Goal: Use online tool/utility: Utilize a website feature to perform a specific function

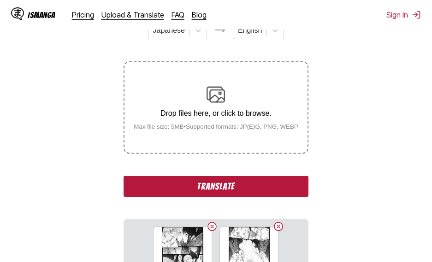
scroll to position [138, 0]
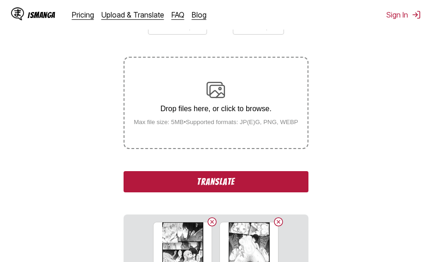
click at [240, 187] on button "Translate" at bounding box center [216, 181] width 184 height 21
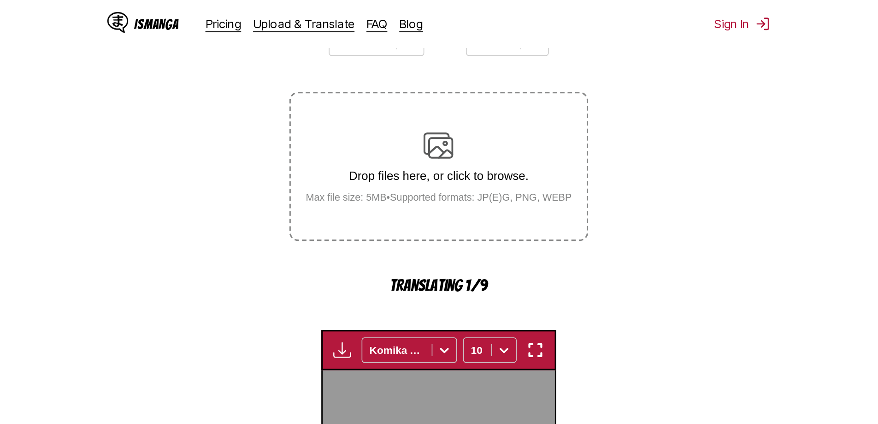
scroll to position [313, 0]
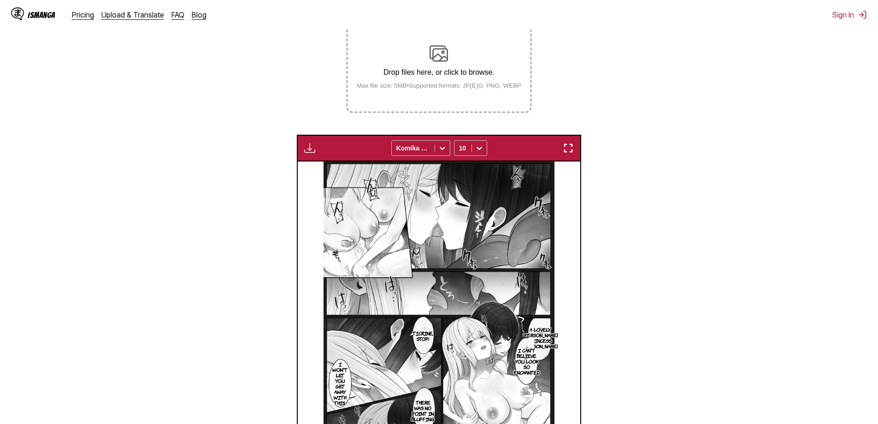
click at [432, 153] on img "button" at bounding box center [568, 147] width 11 height 11
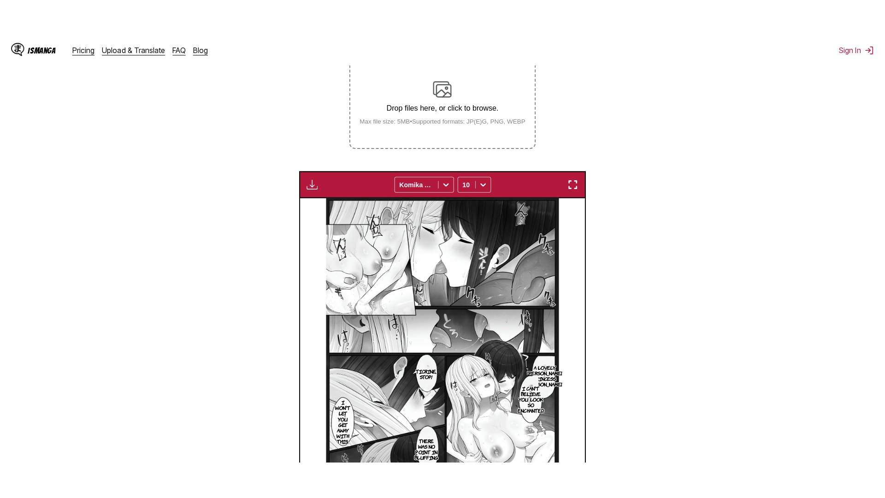
scroll to position [97, 0]
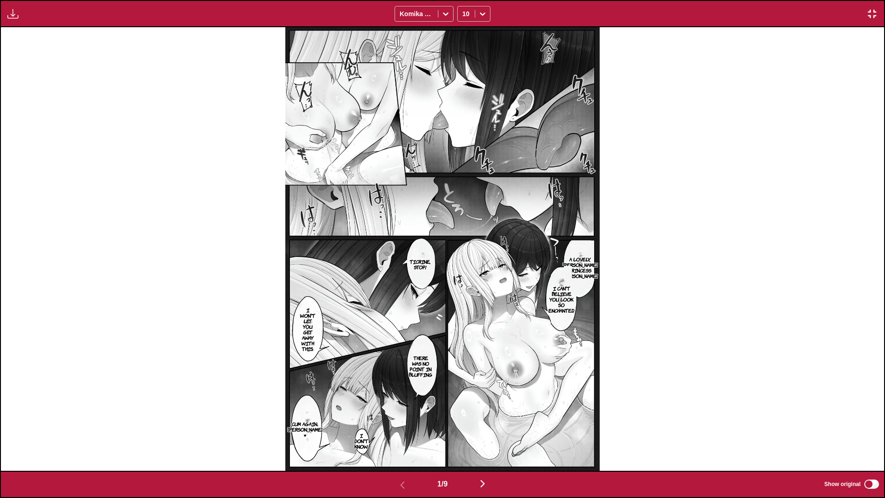
click at [432, 261] on p "I can't believe you look so enchanted." at bounding box center [562, 299] width 30 height 31
click at [432, 261] on img at bounding box center [442, 249] width 314 height 444
click at [432, 261] on div "A lovely, gallant princess knight Ticrine, stop! I can't believe you look so en…" at bounding box center [442, 249] width 883 height 444
click at [432, 261] on icon "close-tooltip" at bounding box center [609, 273] width 5 height 5
click at [432, 261] on img "button" at bounding box center [482, 483] width 11 height 11
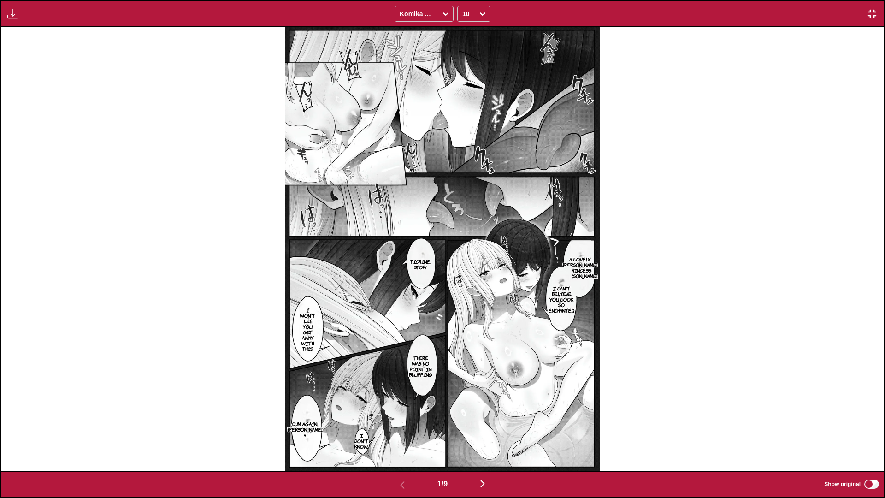
scroll to position [0, 883]
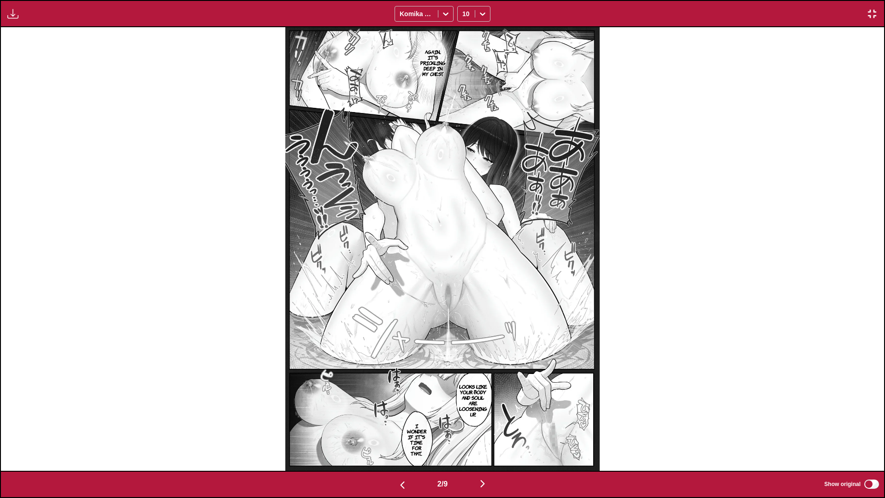
click at [432, 261] on img "button" at bounding box center [482, 483] width 11 height 11
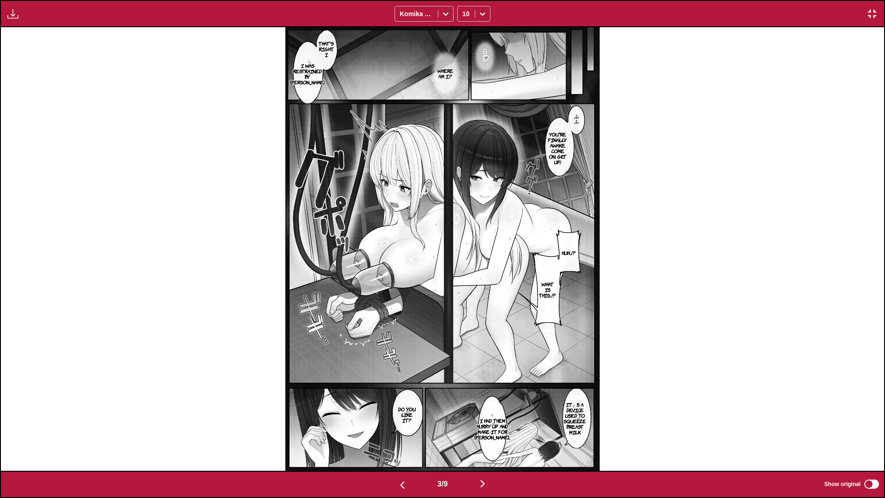
click at [432, 261] on img "button" at bounding box center [482, 483] width 11 height 11
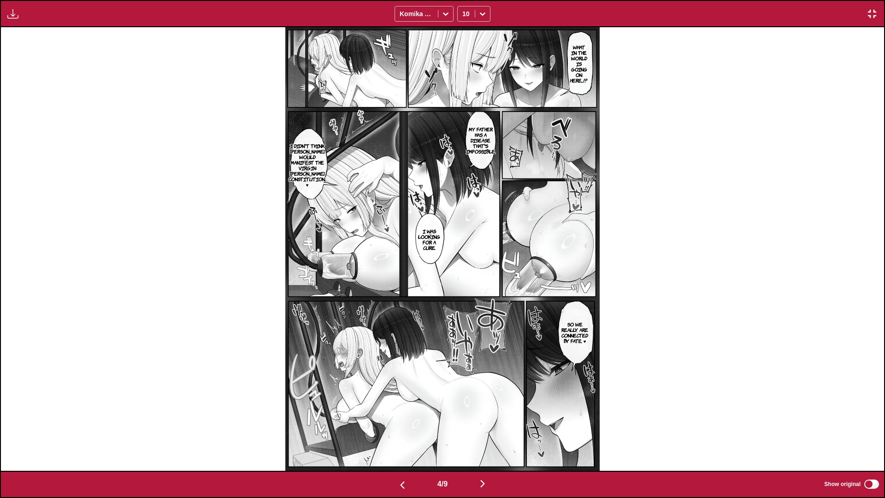
click at [432, 261] on img "button" at bounding box center [482, 483] width 11 height 11
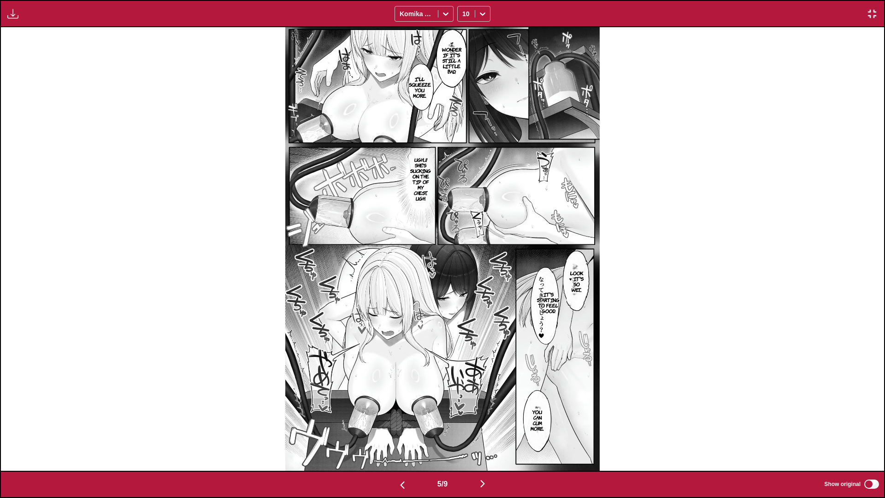
click at [432, 261] on img "button" at bounding box center [482, 483] width 11 height 11
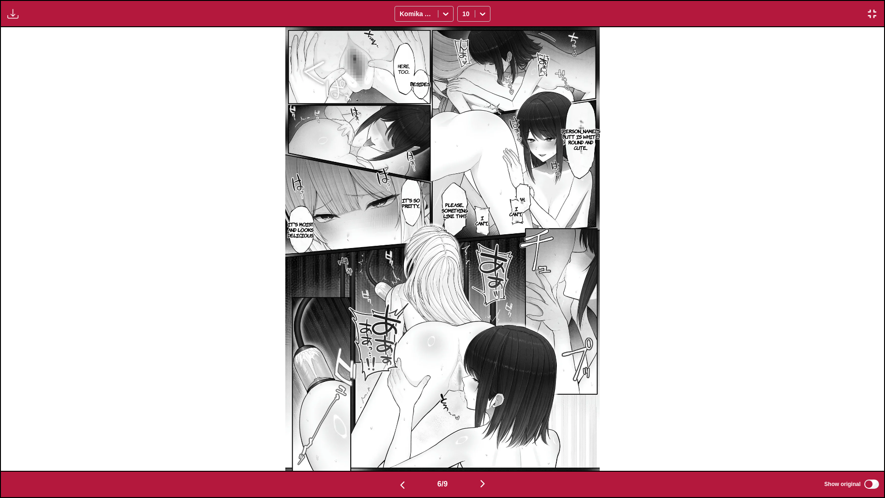
click at [432, 261] on img "button" at bounding box center [482, 483] width 11 height 11
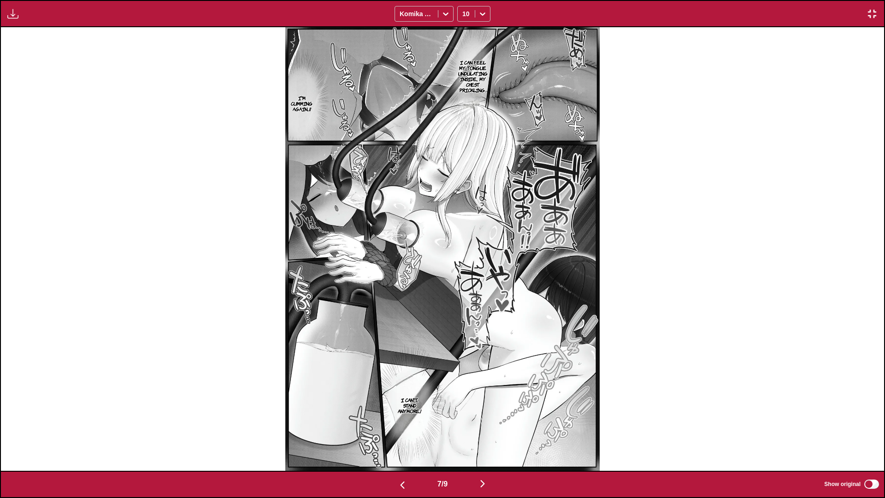
click at [432, 261] on img "button" at bounding box center [482, 483] width 11 height 11
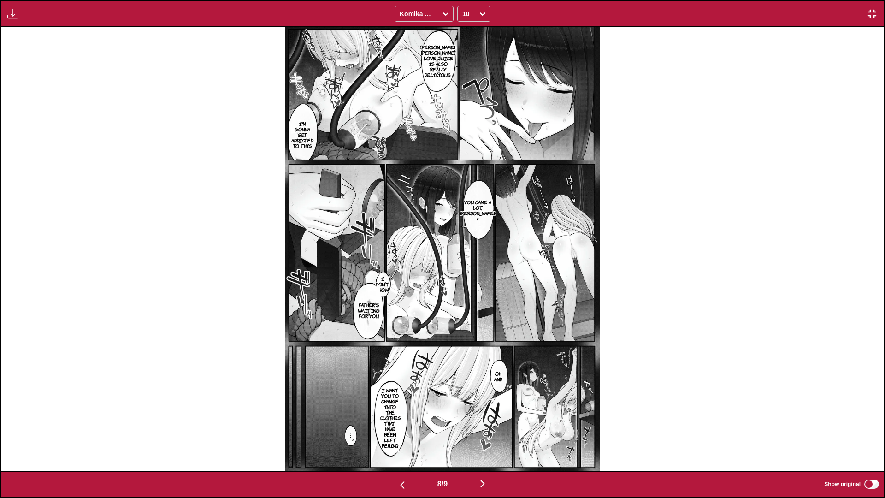
click at [432, 261] on img "button" at bounding box center [482, 483] width 11 height 11
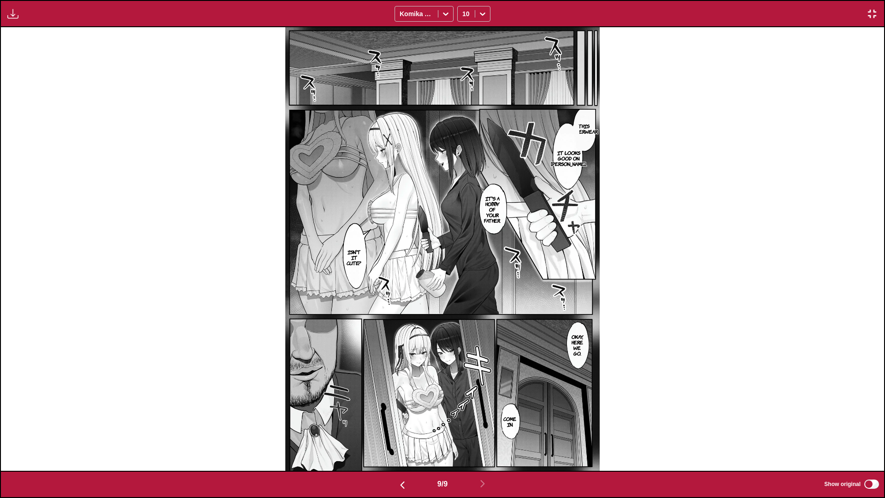
click at [432, 11] on img "button" at bounding box center [872, 13] width 11 height 11
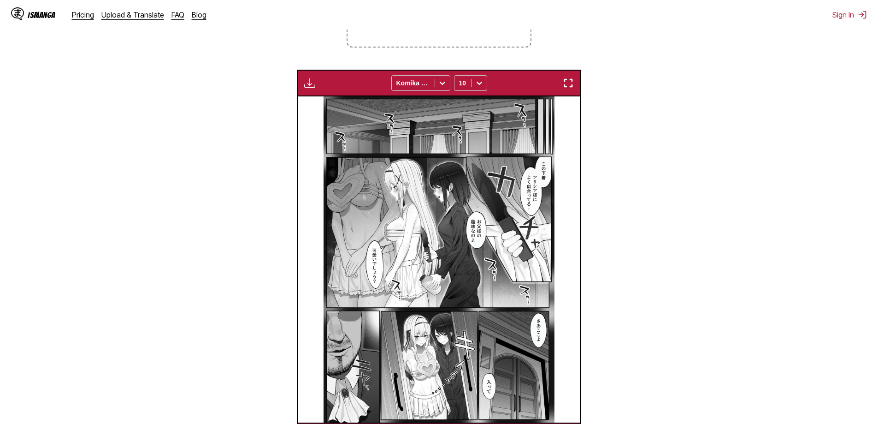
scroll to position [0, 2262]
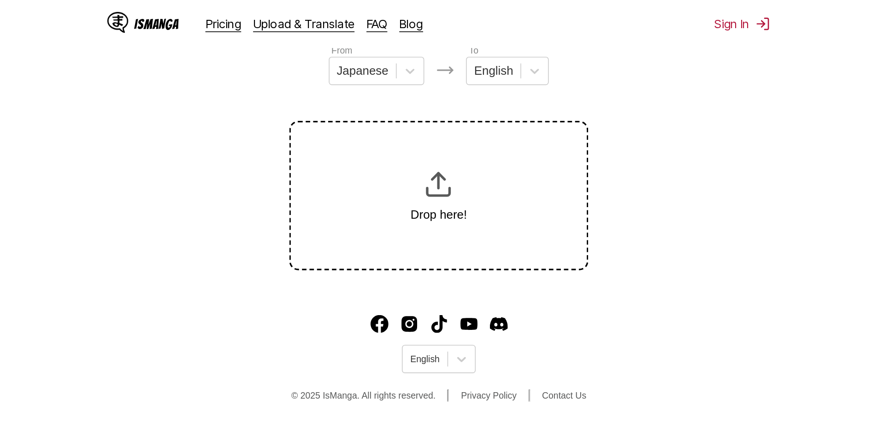
scroll to position [104, 0]
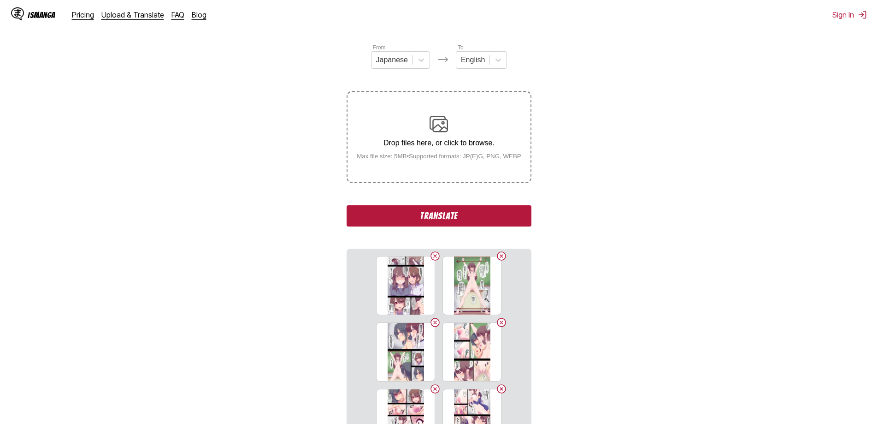
click at [436, 217] on button "Translate" at bounding box center [439, 215] width 184 height 21
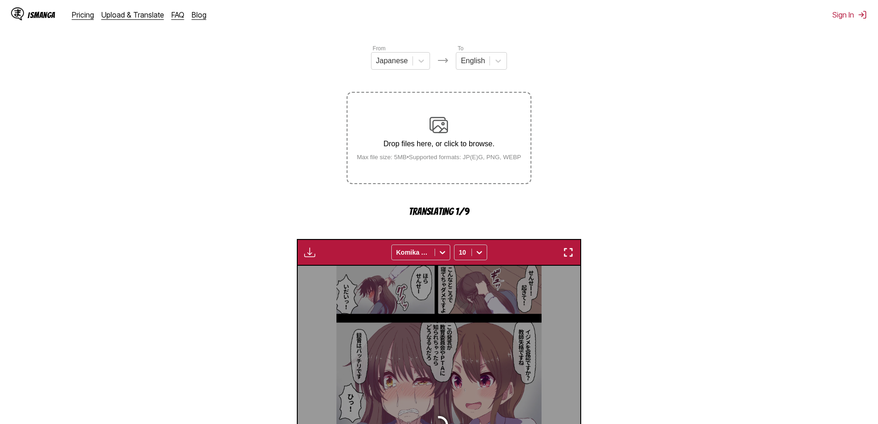
scroll to position [231, 0]
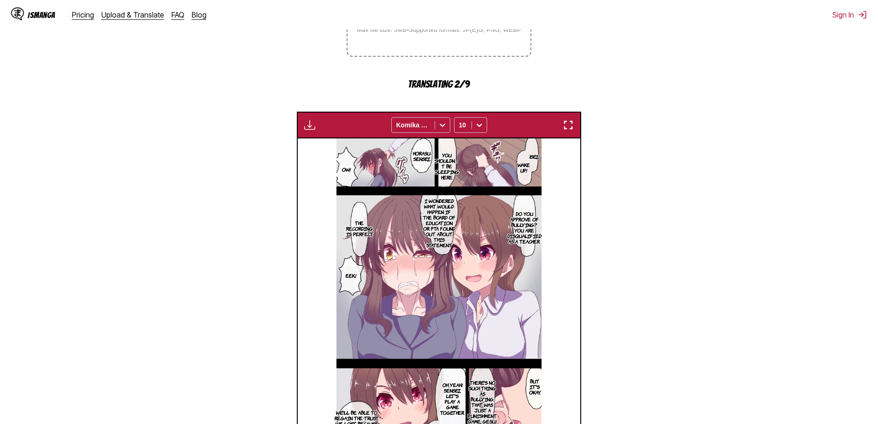
click at [566, 130] on img "button" at bounding box center [568, 124] width 11 height 11
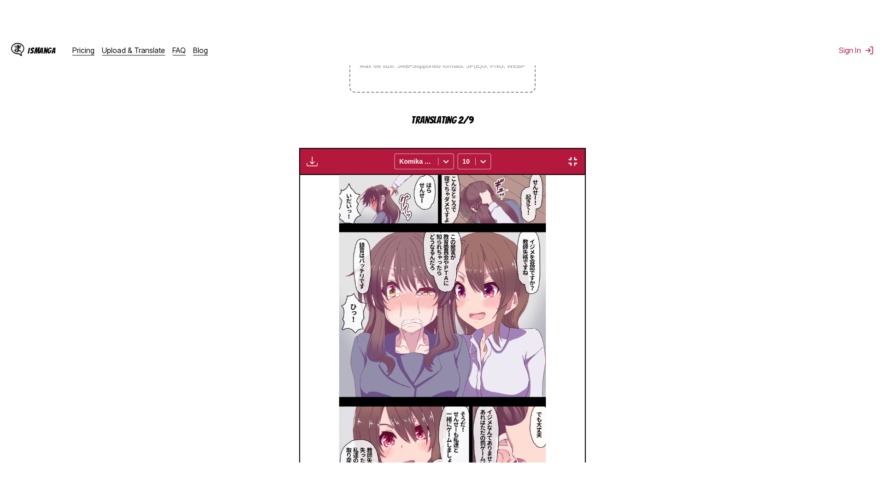
scroll to position [97, 0]
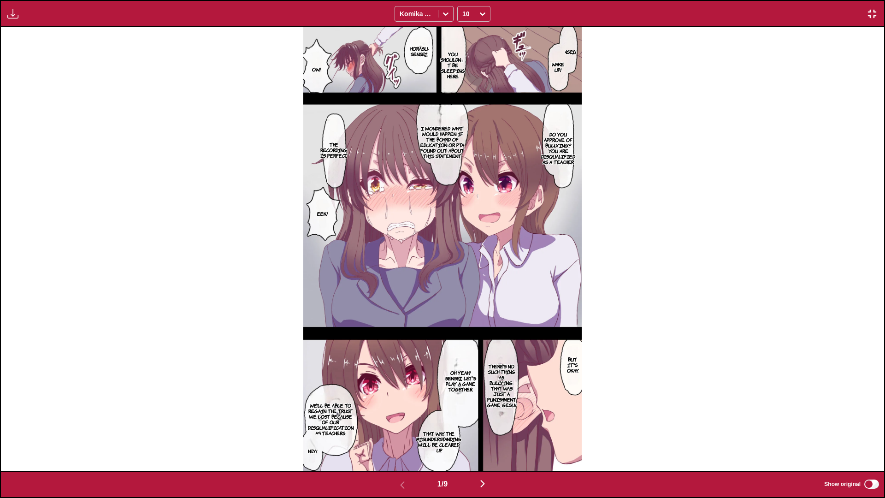
click at [483, 423] on img "button" at bounding box center [482, 483] width 11 height 11
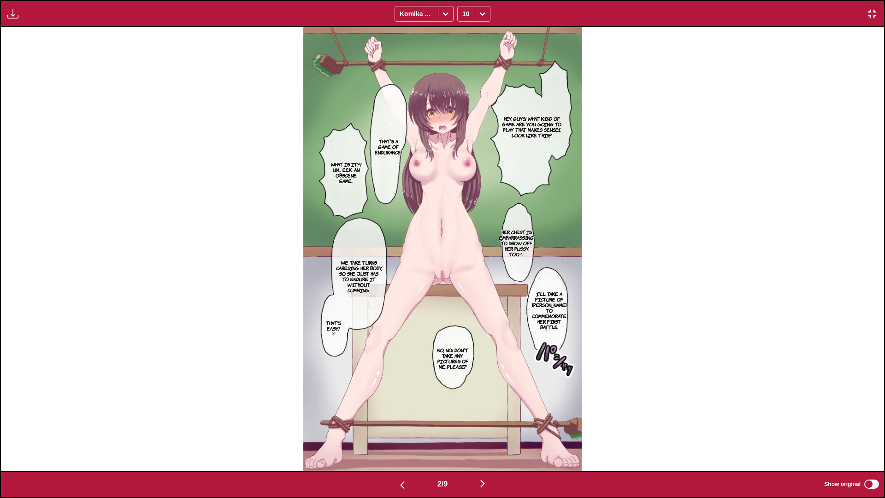
click at [483, 423] on img "button" at bounding box center [482, 483] width 11 height 11
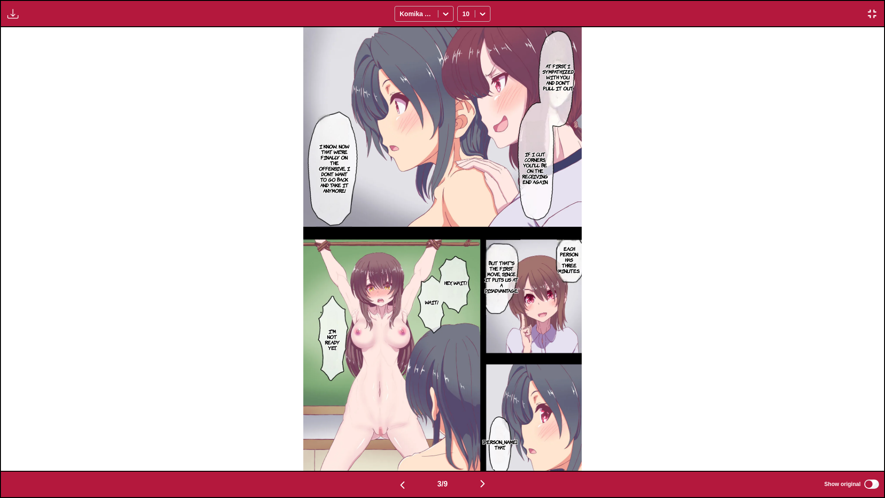
click at [485, 423] on img "button" at bounding box center [482, 483] width 11 height 11
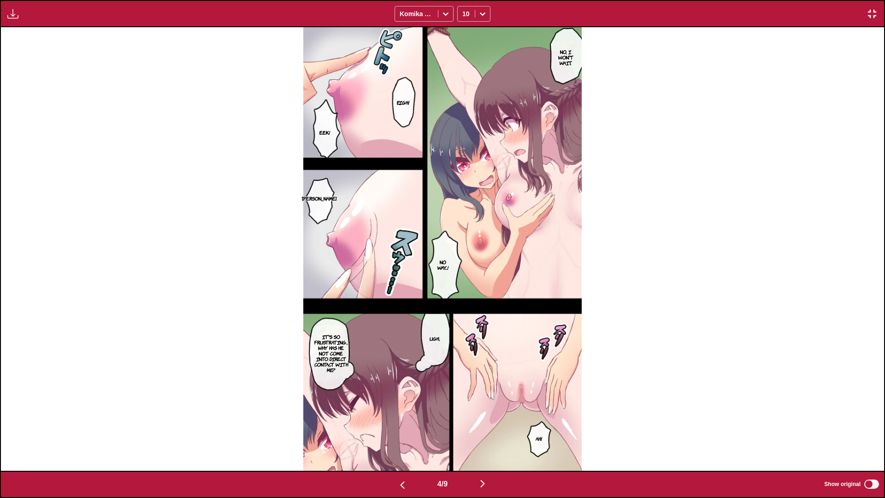
click at [485, 423] on img "button" at bounding box center [482, 483] width 11 height 11
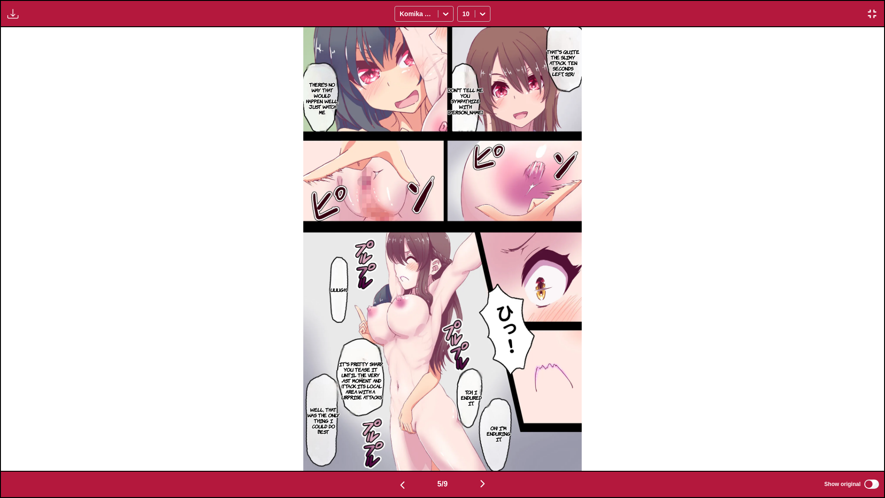
click at [485, 423] on img "button" at bounding box center [482, 483] width 11 height 11
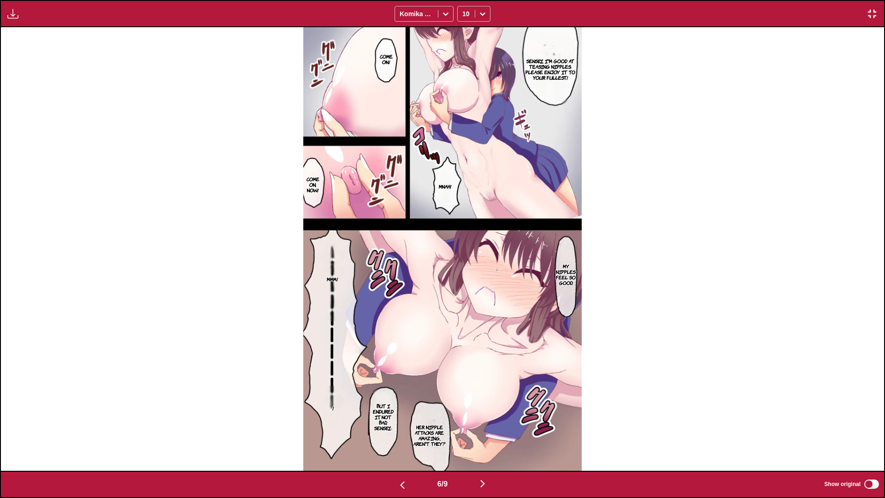
click at [485, 423] on img "button" at bounding box center [482, 483] width 11 height 11
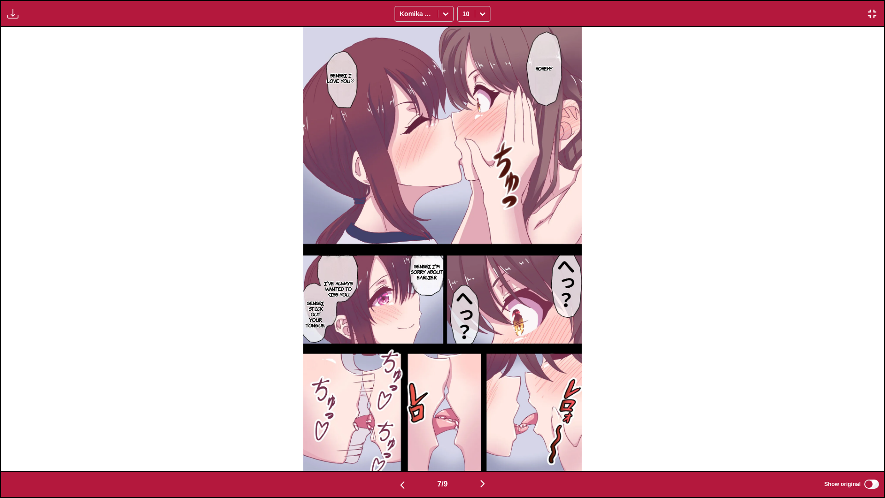
click at [488, 423] on img "button" at bounding box center [482, 483] width 11 height 11
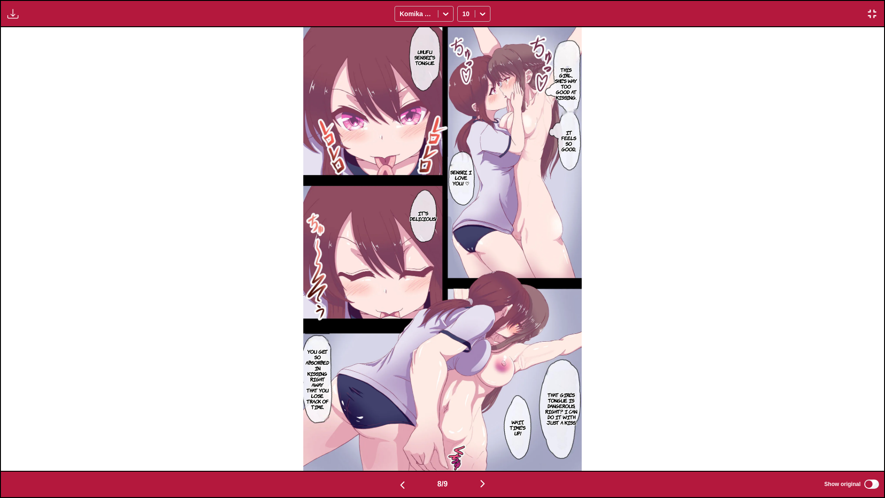
click at [486, 423] on img "button" at bounding box center [482, 483] width 11 height 11
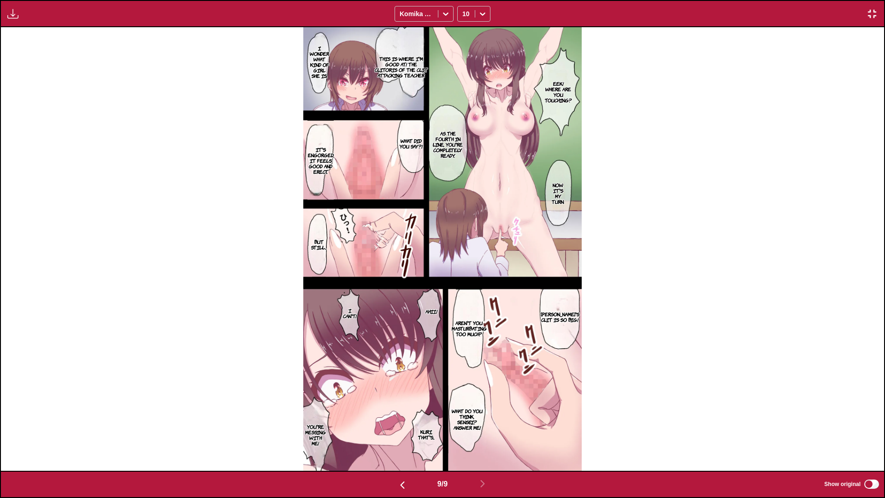
click at [872, 17] on img "button" at bounding box center [872, 13] width 11 height 11
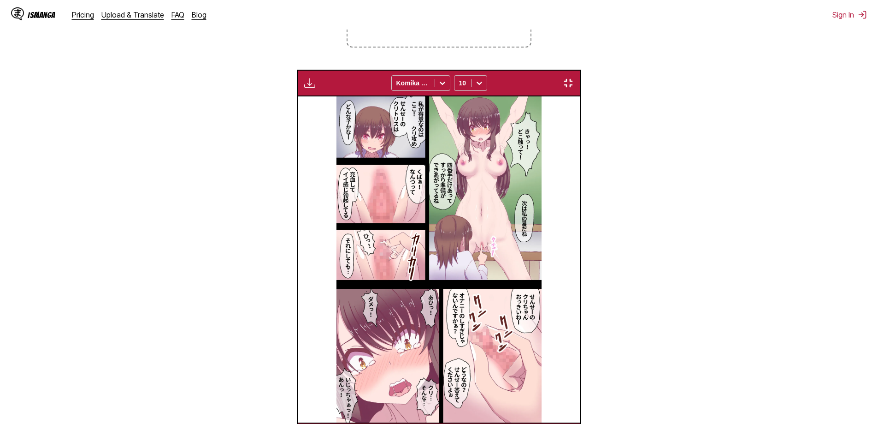
scroll to position [0, 2262]
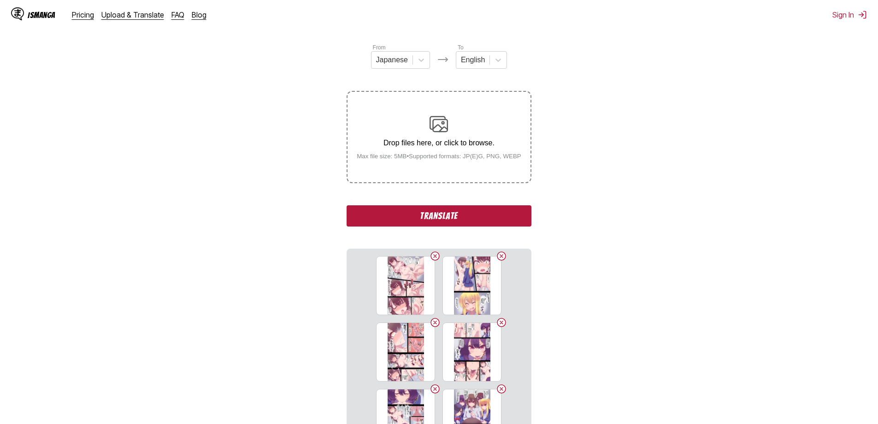
click at [412, 216] on button "Translate" at bounding box center [439, 215] width 184 height 21
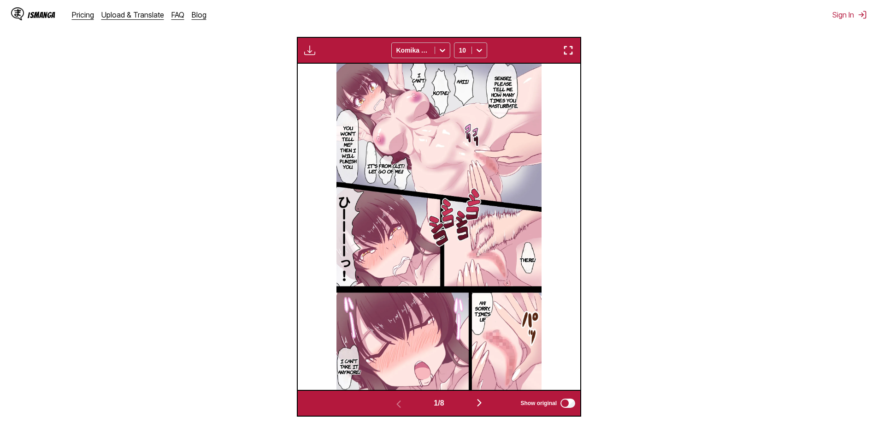
click at [571, 53] on img "button" at bounding box center [568, 50] width 11 height 11
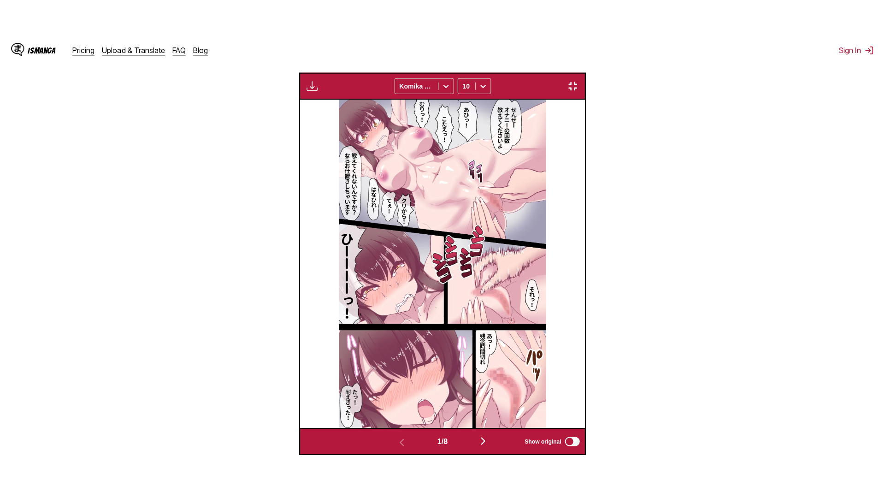
scroll to position [97, 0]
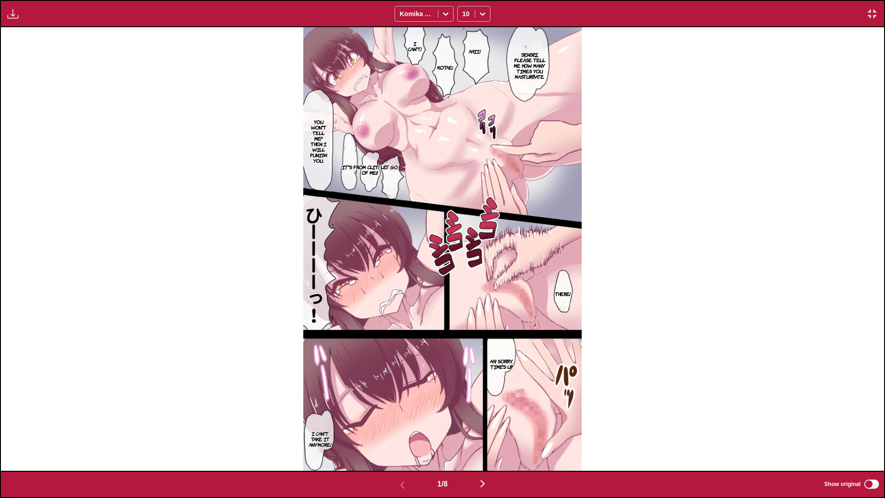
click at [485, 423] on img "button" at bounding box center [482, 483] width 11 height 11
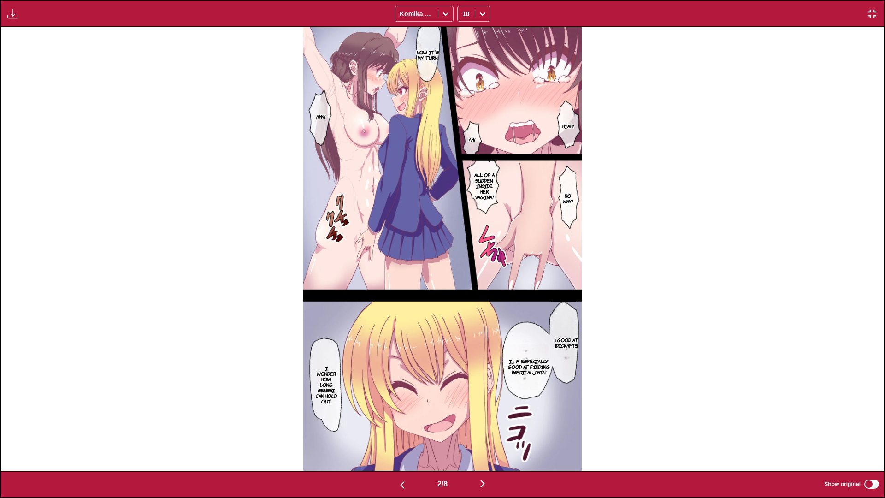
click at [485, 423] on img "button" at bounding box center [482, 483] width 11 height 11
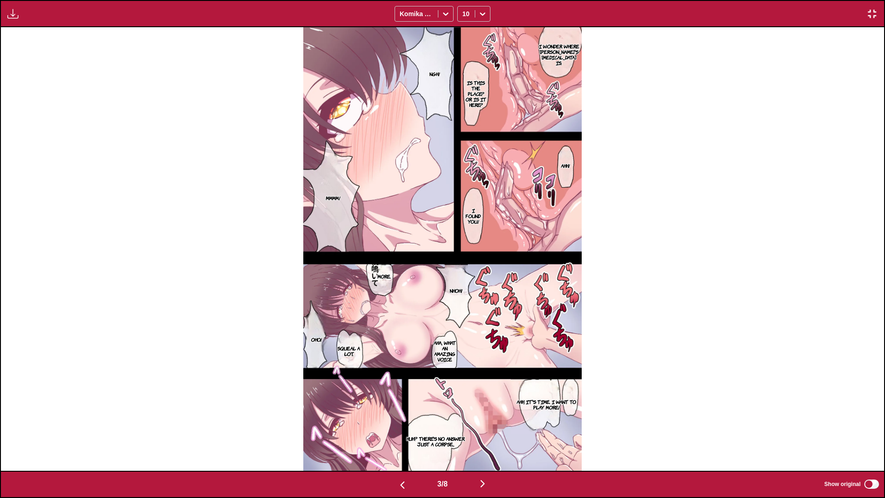
click at [485, 423] on img "button" at bounding box center [482, 483] width 11 height 11
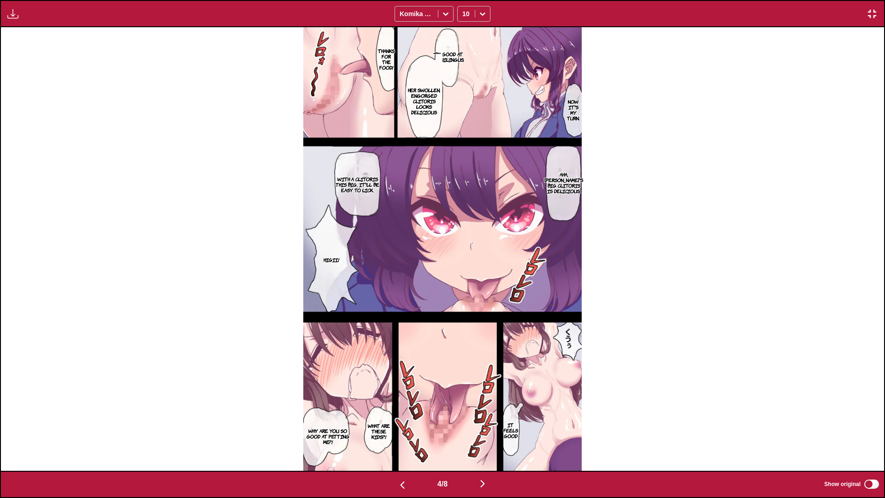
click at [485, 423] on img "button" at bounding box center [482, 483] width 11 height 11
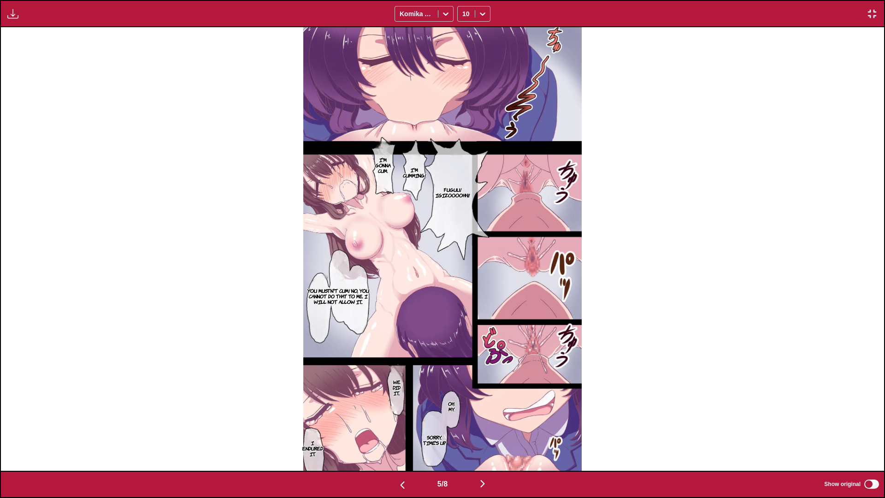
click at [485, 423] on img "button" at bounding box center [482, 483] width 11 height 11
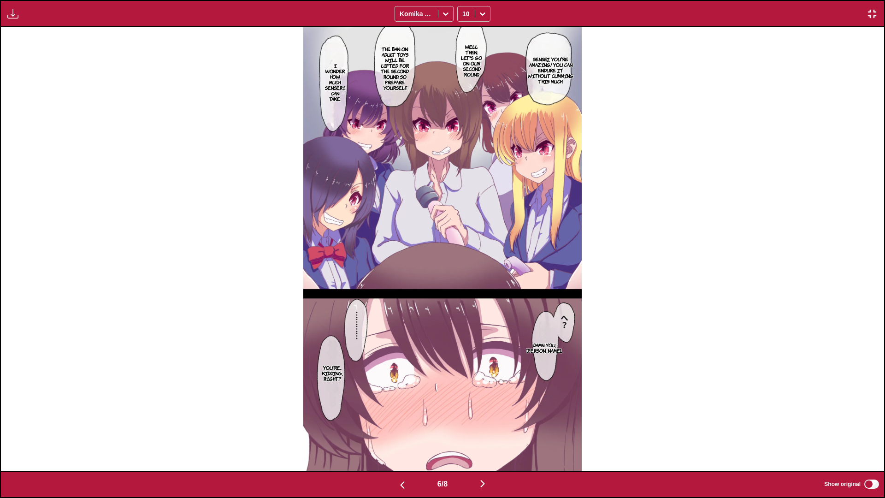
click at [485, 423] on img "button" at bounding box center [482, 483] width 11 height 11
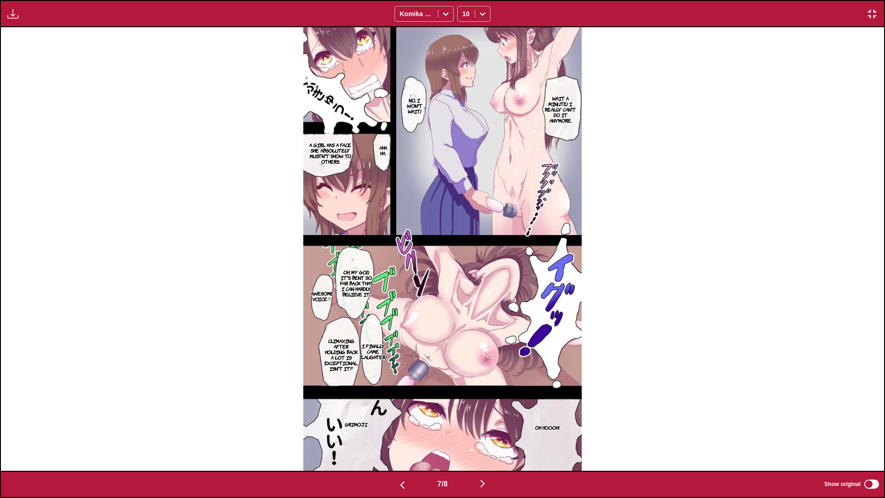
click at [485, 423] on img "button" at bounding box center [482, 483] width 11 height 11
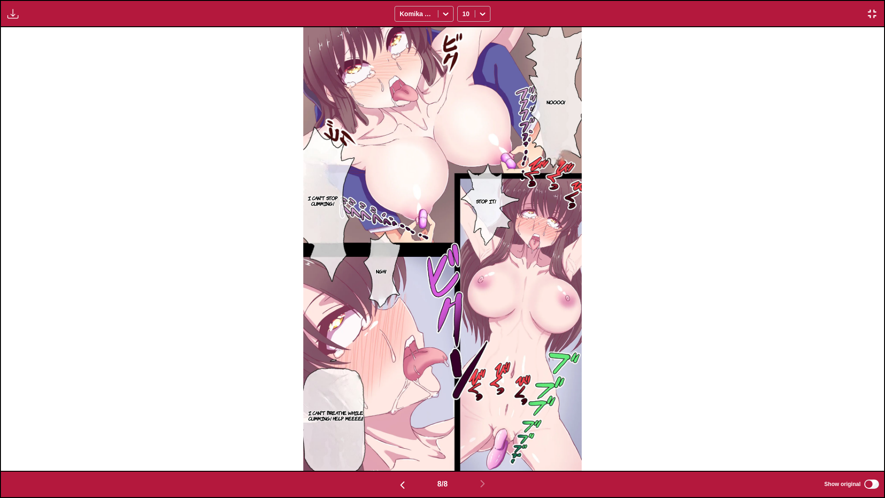
click at [876, 10] on img "button" at bounding box center [872, 13] width 11 height 11
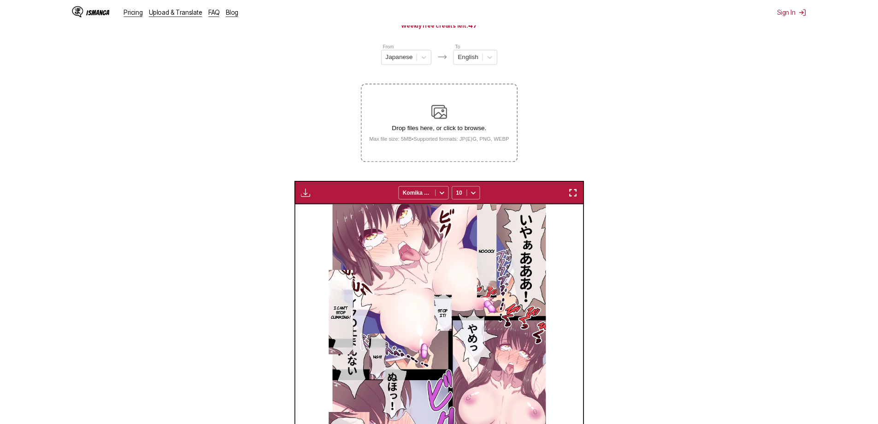
scroll to position [0, 1979]
